Goal: Information Seeking & Learning: Check status

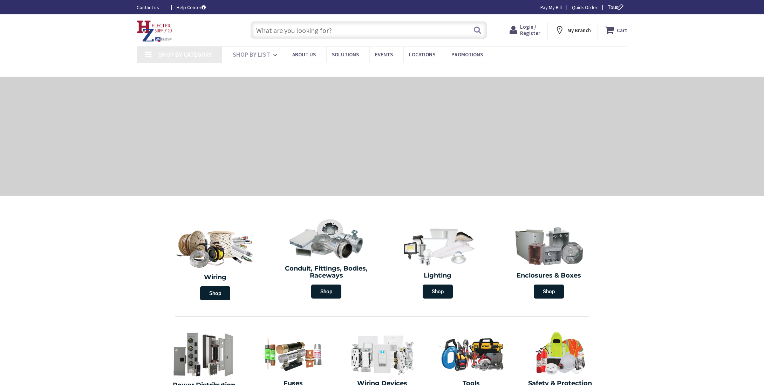
type input "MA-[GEOGRAPHIC_DATA], [GEOGRAPHIC_DATA]"
click at [313, 29] on input "text" at bounding box center [368, 30] width 236 height 18
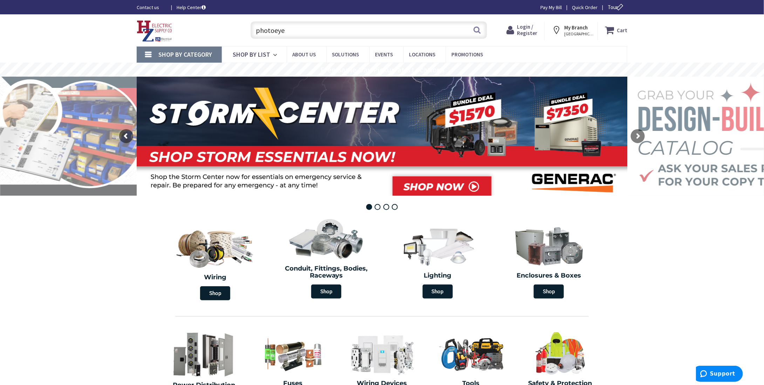
type input "photoeye"
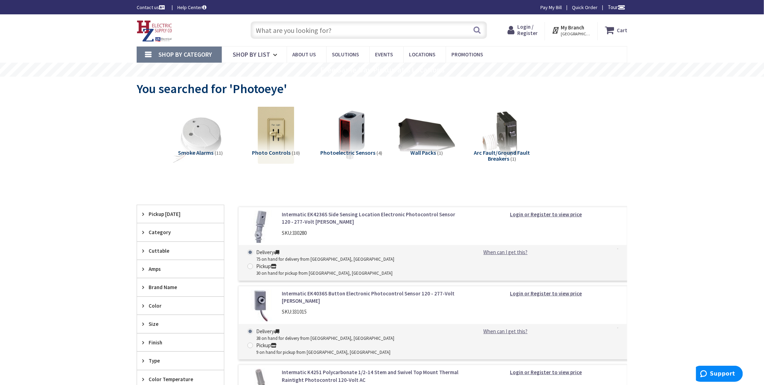
click at [530, 30] on span "Login / Register" at bounding box center [527, 29] width 20 height 13
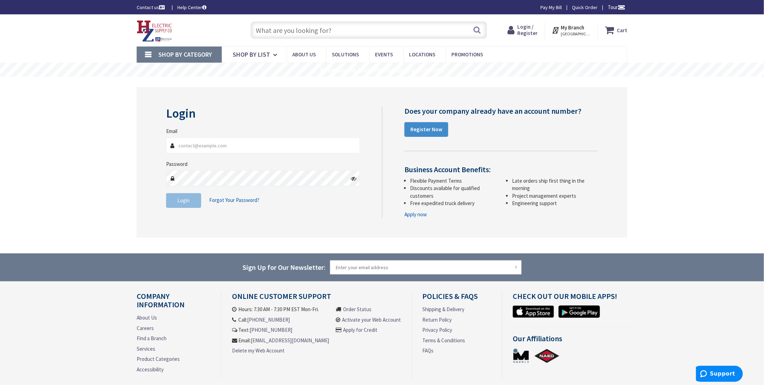
type input "jared@amenitek.com"
click at [190, 203] on button "Login" at bounding box center [183, 200] width 35 height 15
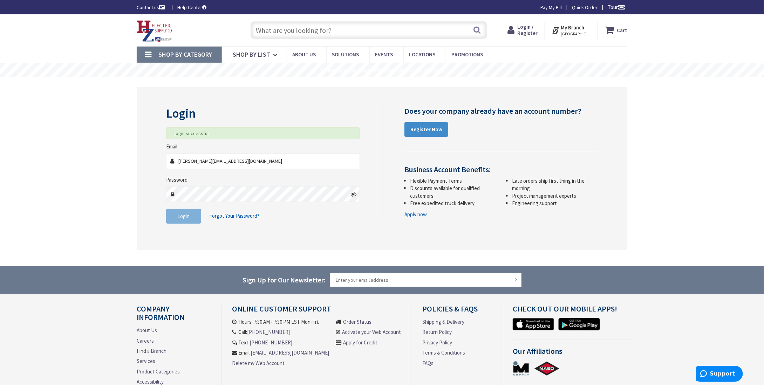
click at [301, 33] on input "text" at bounding box center [368, 30] width 236 height 18
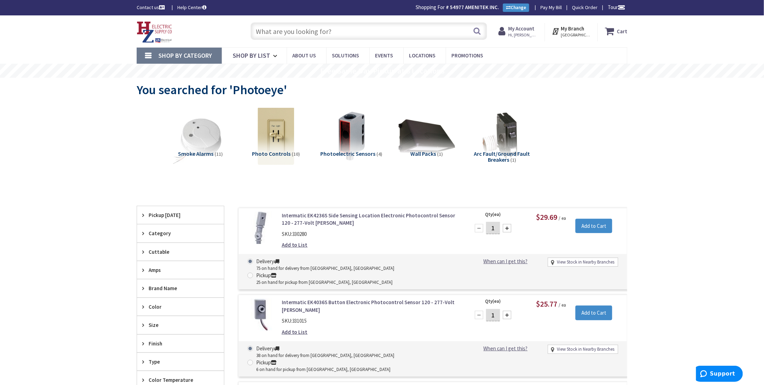
click at [333, 32] on input "text" at bounding box center [368, 31] width 236 height 18
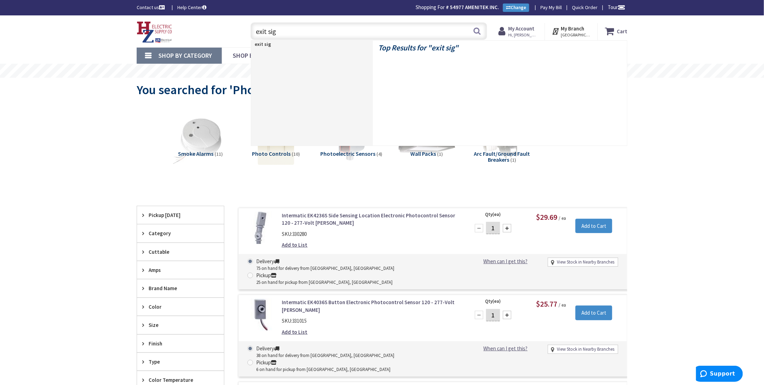
type input "exit sign"
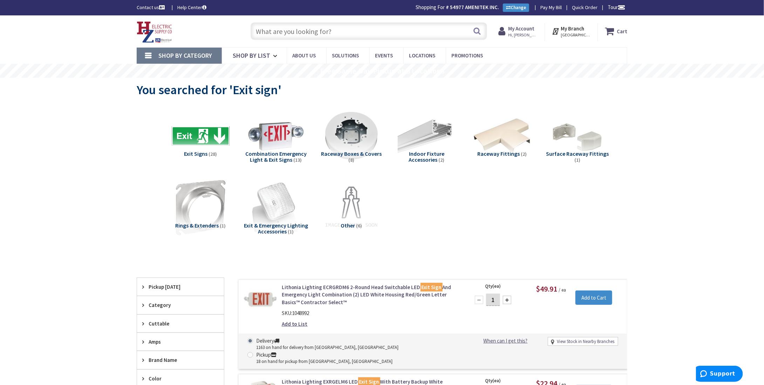
click at [326, 29] on input "text" at bounding box center [368, 31] width 236 height 18
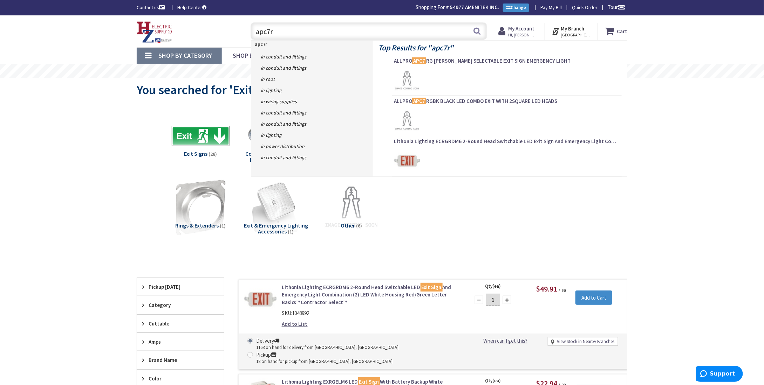
type input "apc7rg"
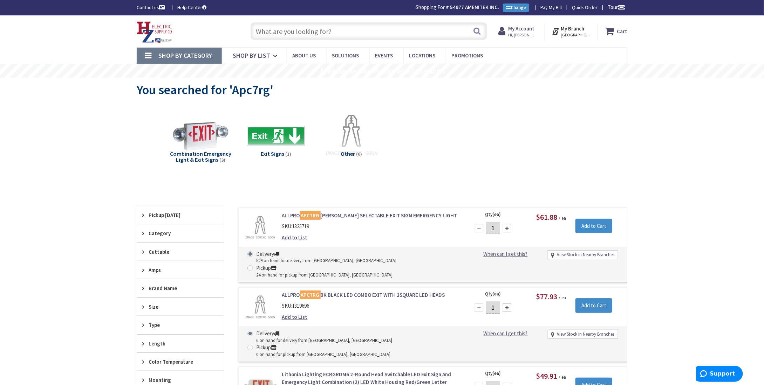
click at [294, 30] on input "text" at bounding box center [368, 31] width 236 height 18
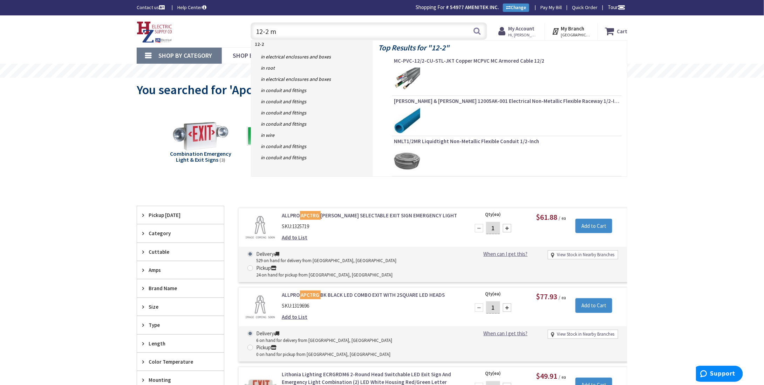
type input "12-2 mc"
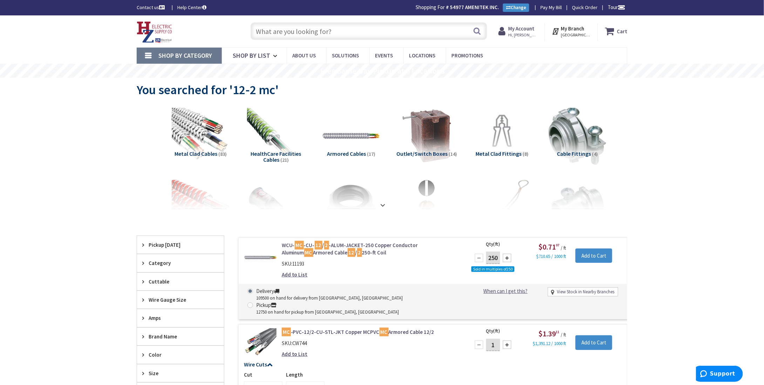
click at [521, 30] on strong "My Account" at bounding box center [521, 28] width 26 height 7
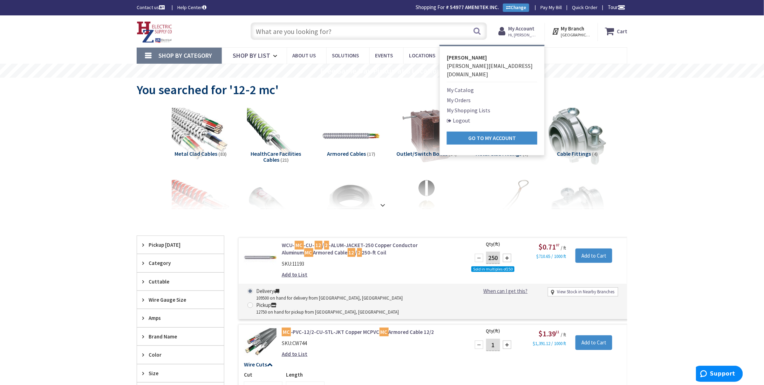
click at [461, 96] on link "My Orders" at bounding box center [459, 100] width 24 height 8
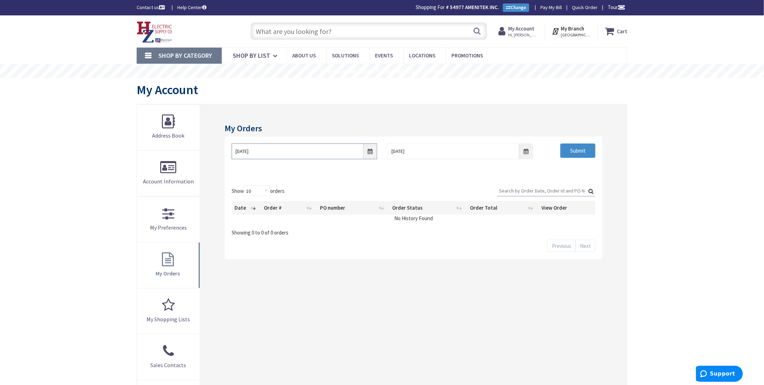
click at [370, 152] on input "[DATE]" at bounding box center [304, 152] width 145 height 16
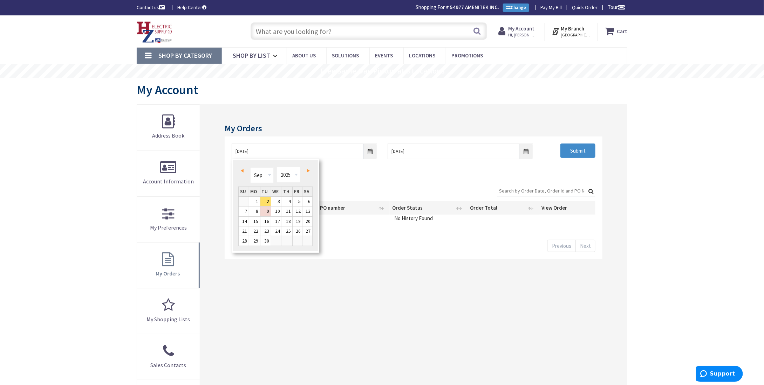
click at [243, 173] on link "Prev" at bounding box center [243, 170] width 9 height 9
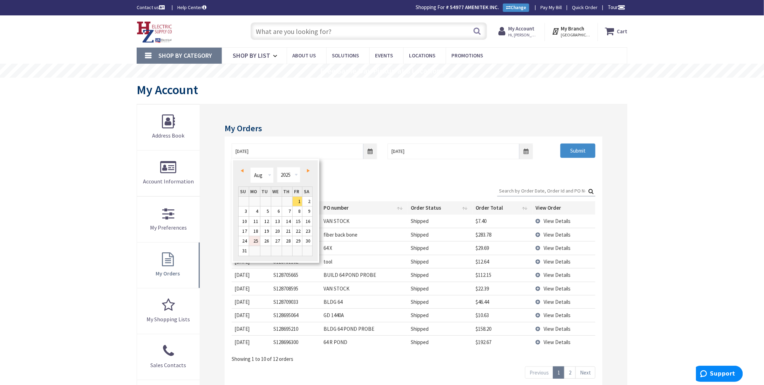
click at [253, 241] on link "25" at bounding box center [254, 240] width 11 height 9
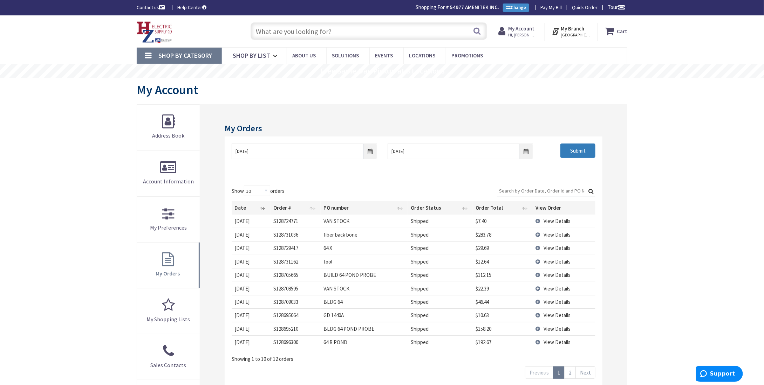
click at [577, 152] on input "Submit" at bounding box center [577, 151] width 35 height 15
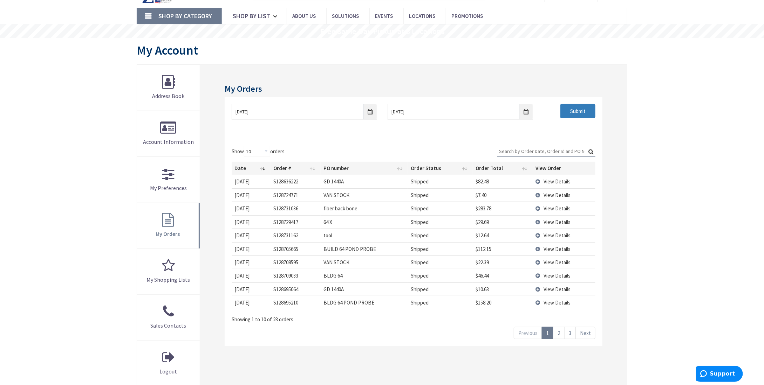
scroll to position [105, 0]
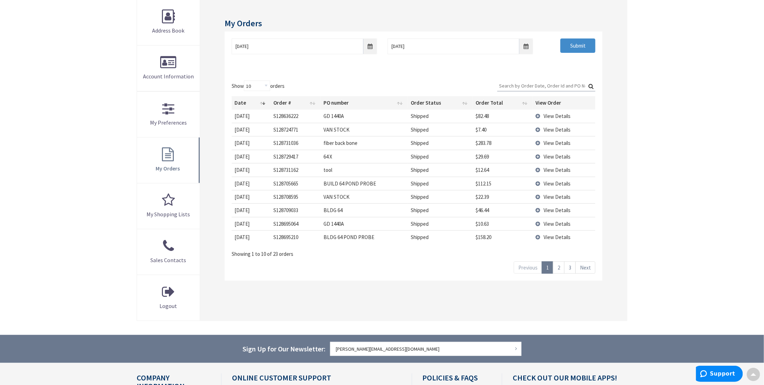
click at [570, 264] on link "3" at bounding box center [570, 268] width 12 height 12
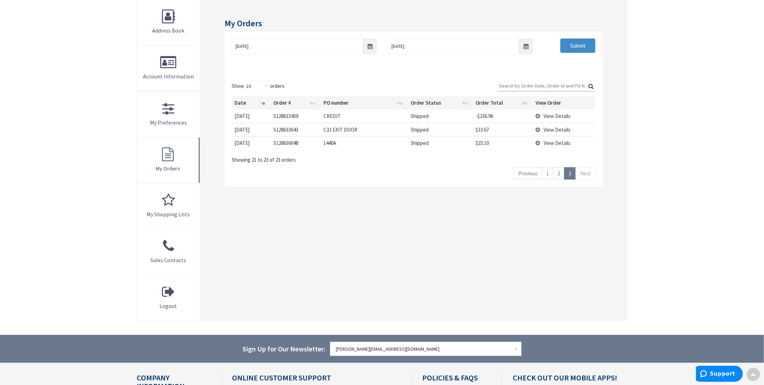
click at [561, 172] on link "2" at bounding box center [559, 173] width 12 height 12
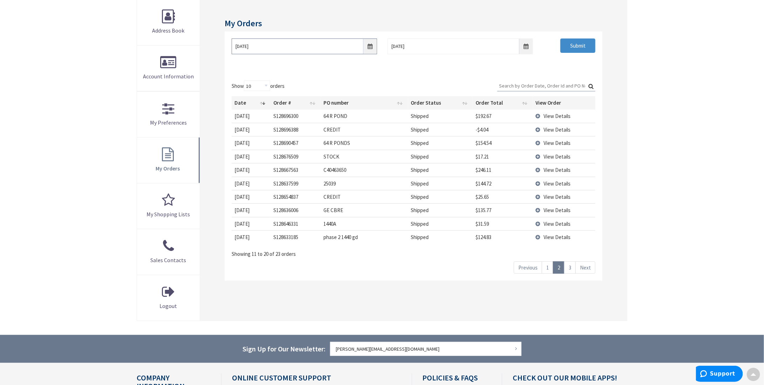
click at [371, 48] on input "08/25/2025" at bounding box center [304, 47] width 145 height 16
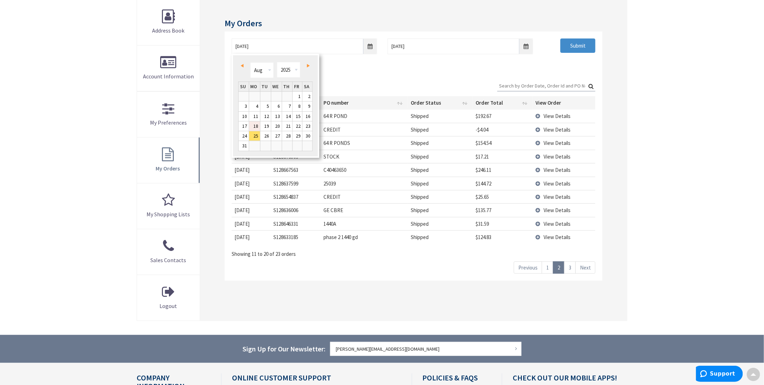
click at [254, 124] on link "18" at bounding box center [254, 126] width 11 height 9
type input "08/18/2025"
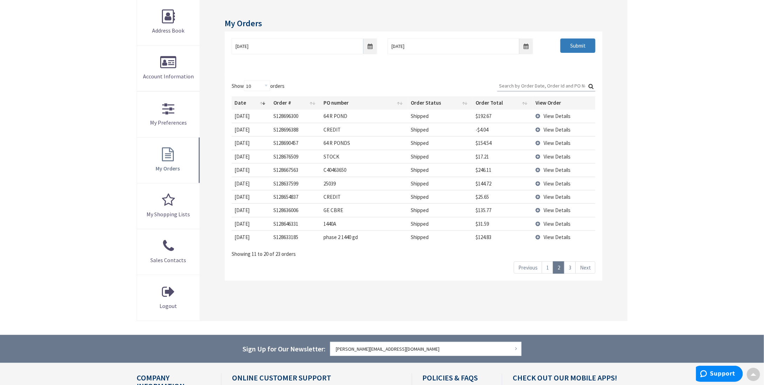
click at [574, 49] on input "Submit" at bounding box center [577, 46] width 35 height 15
click at [561, 266] on link "3" at bounding box center [559, 268] width 12 height 12
click at [562, 180] on span "View Details" at bounding box center [557, 183] width 27 height 7
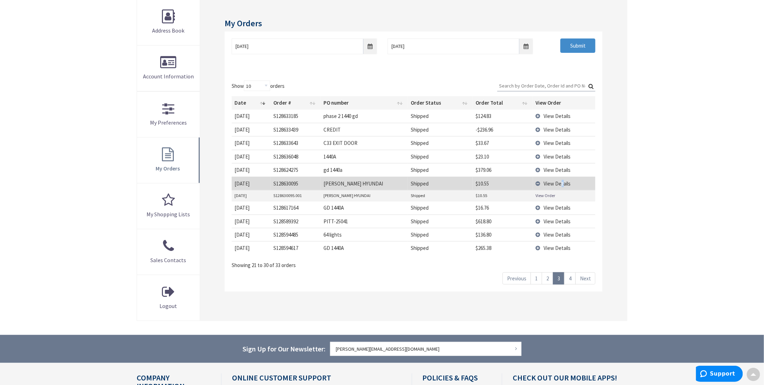
click at [544, 195] on link "View Order" at bounding box center [546, 196] width 20 height 6
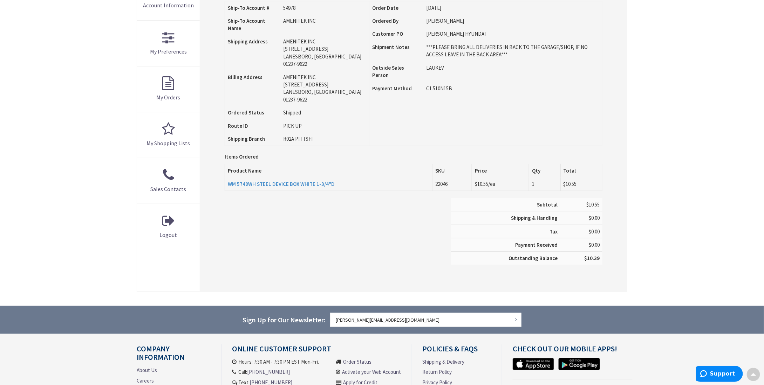
scroll to position [176, 0]
